Goal: Check status: Check status

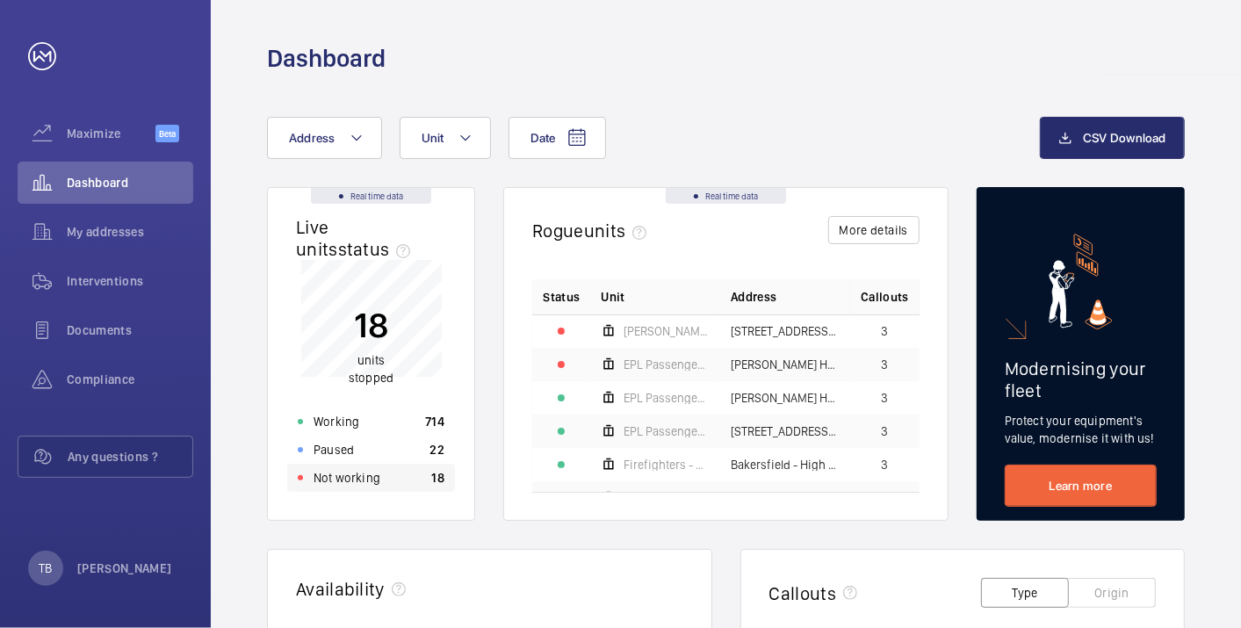
click at [403, 474] on div "Not working 18" at bounding box center [371, 478] width 168 height 28
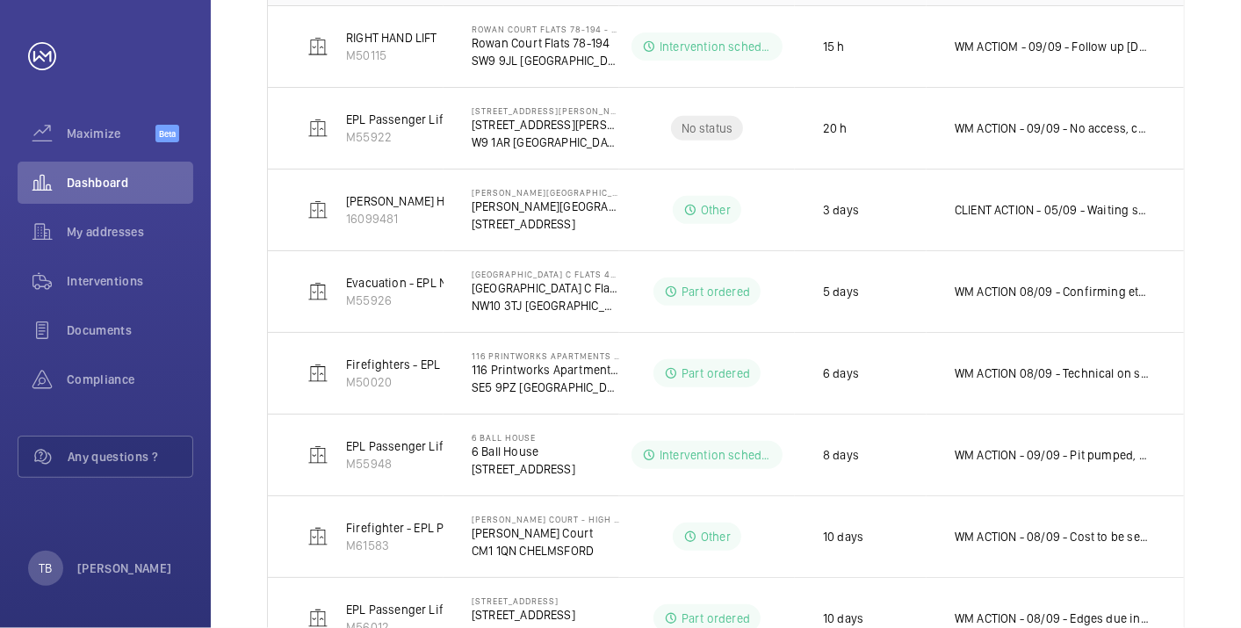
scroll to position [390, 0]
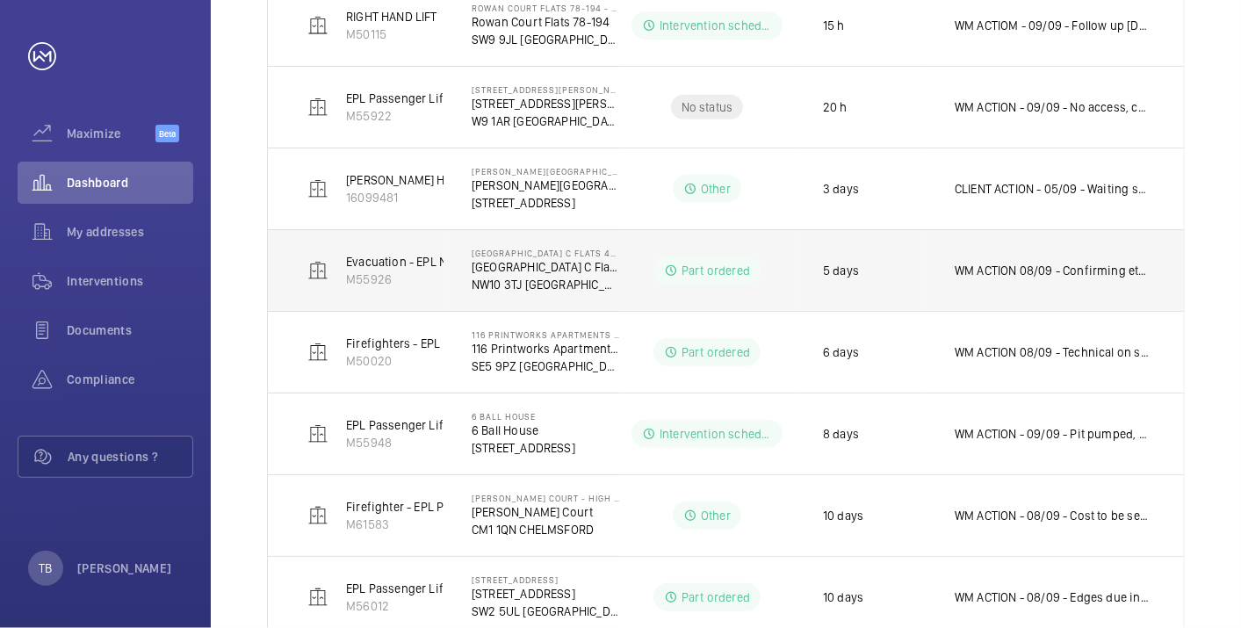
click at [1041, 266] on p "WM ACTION 08/09 - Confirming eta for delivery this week 05/09 - Chasing supplie…" at bounding box center [1052, 271] width 194 height 18
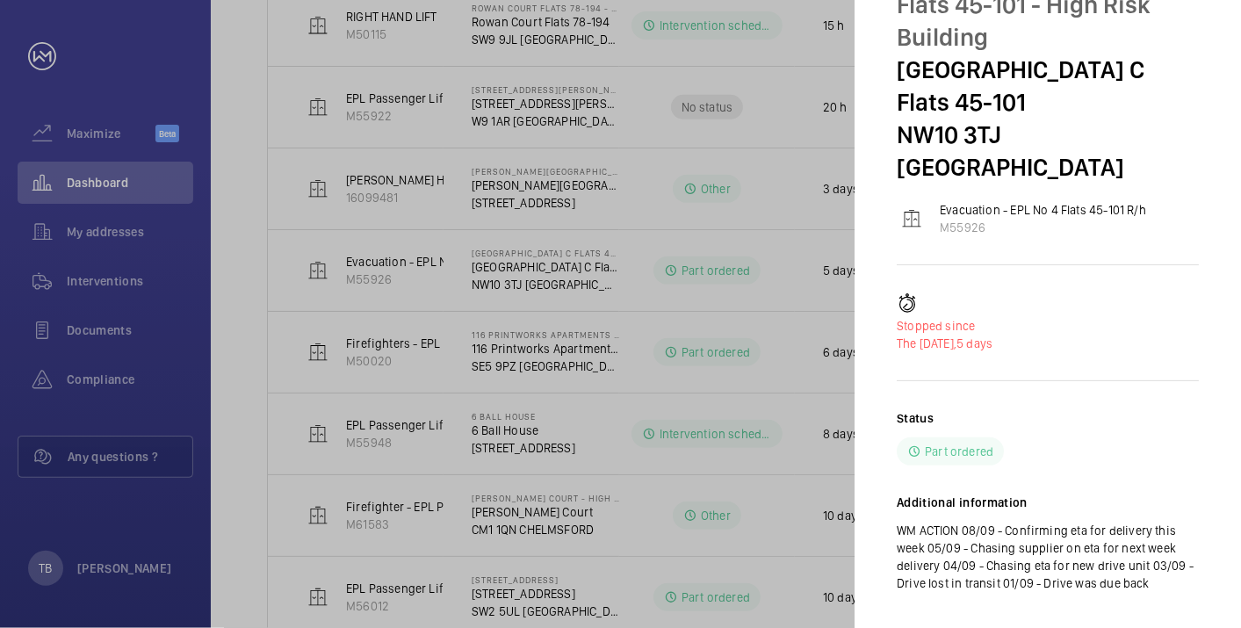
scroll to position [0, 0]
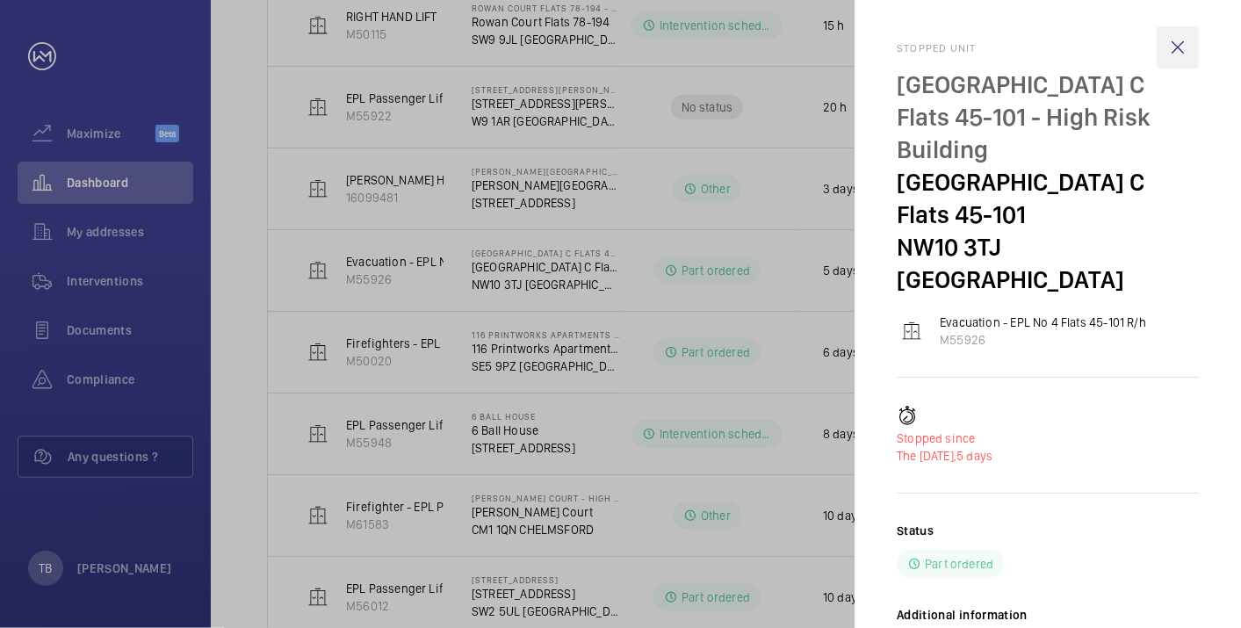
click at [1166, 54] on wm-front-icon-button at bounding box center [1178, 47] width 42 height 42
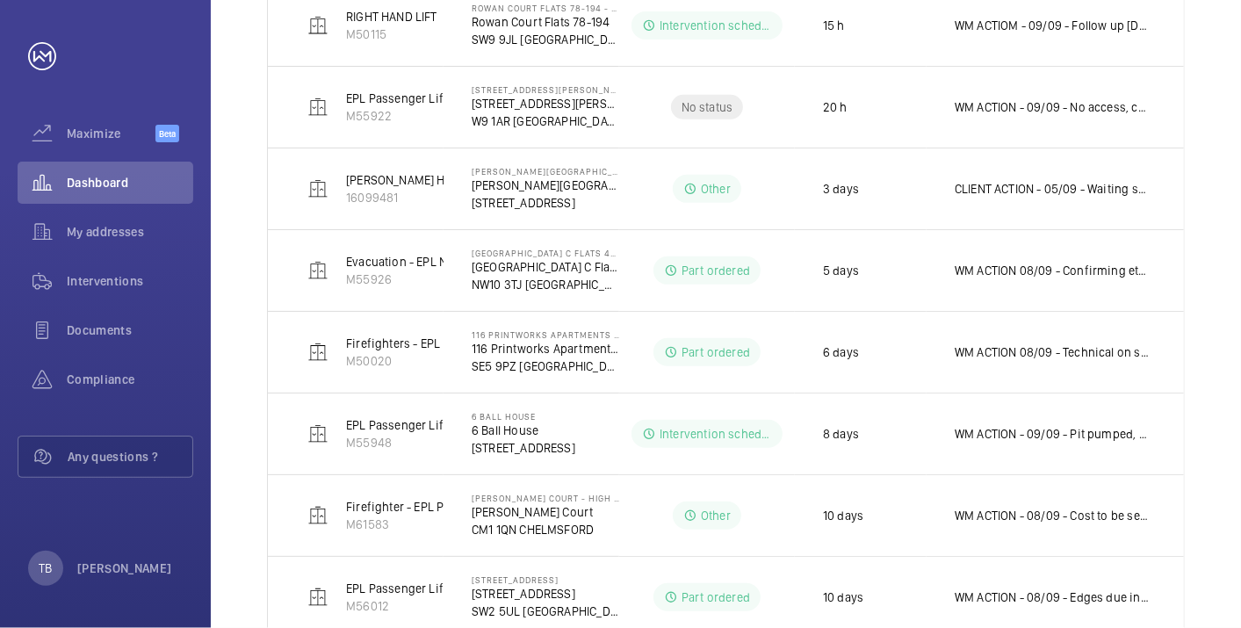
click at [1213, 292] on div "Shutdown Breakdown Address Unit 1 – 13 of 13 Units Address Status Stopped since…" at bounding box center [726, 446] width 1030 height 1285
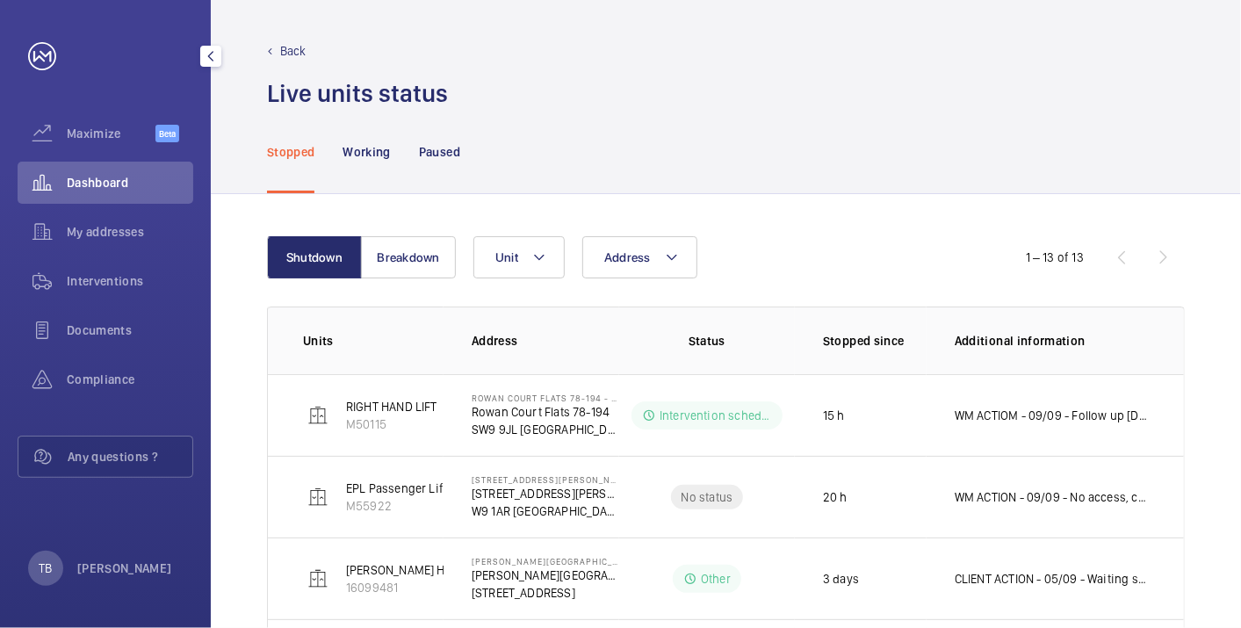
click at [150, 197] on div "Dashboard" at bounding box center [106, 183] width 176 height 42
